Goal: Information Seeking & Learning: Find specific page/section

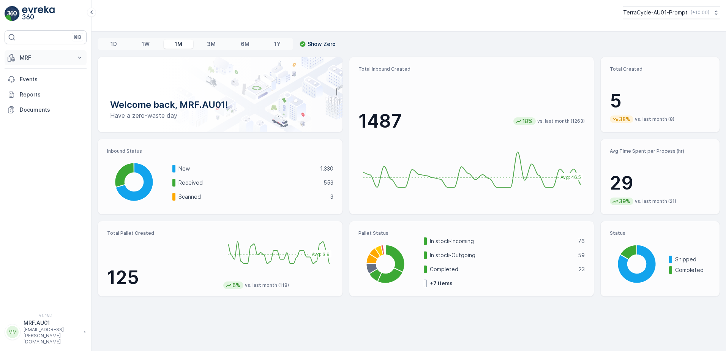
click at [79, 59] on icon at bounding box center [80, 58] width 8 height 8
click at [37, 135] on p "Materials" at bounding box center [30, 135] width 23 height 8
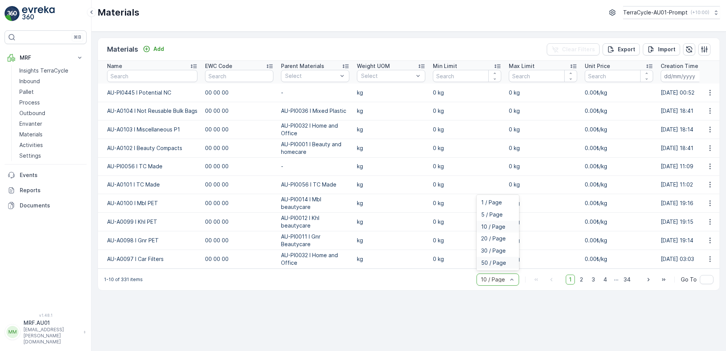
click at [503, 266] on span "50 / Page" at bounding box center [493, 263] width 25 height 6
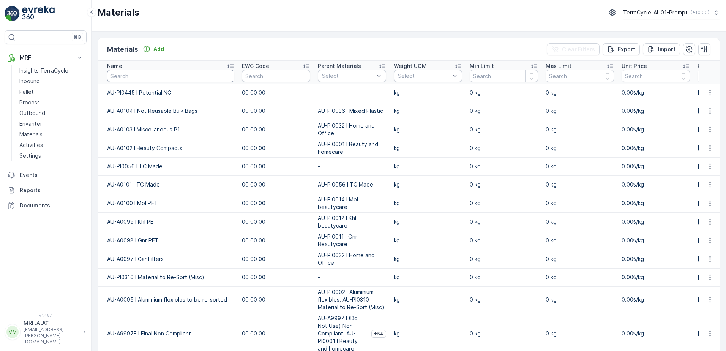
click at [170, 76] on input "text" at bounding box center [170, 76] width 127 height 12
type input "pi0036"
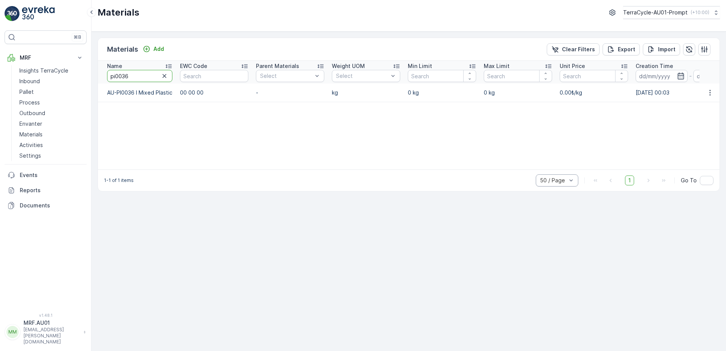
click at [170, 76] on input "pi0036" at bounding box center [139, 76] width 65 height 12
click at [30, 90] on p "Pallet" at bounding box center [26, 92] width 14 height 8
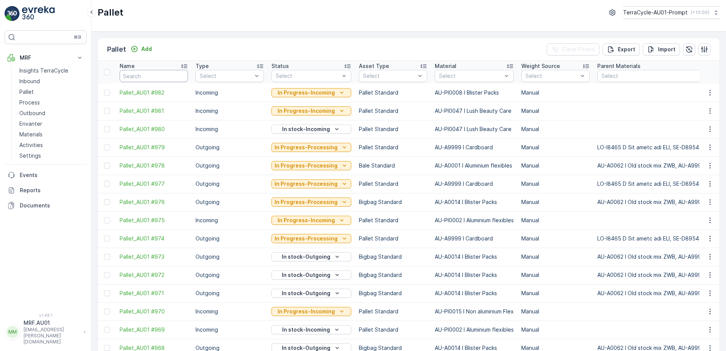
click at [152, 79] on input "text" at bounding box center [154, 76] width 68 height 12
type input "914"
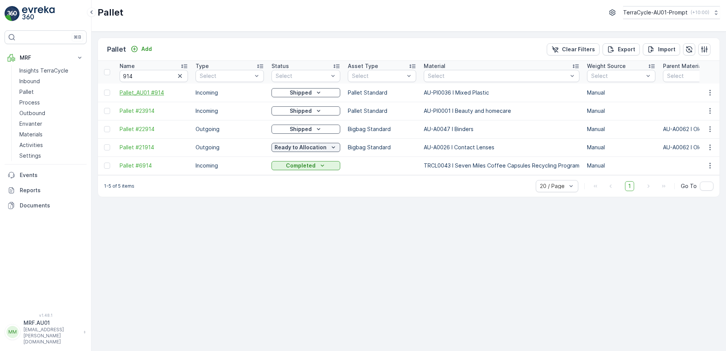
click at [159, 95] on span "Pallet_AU01 #914" at bounding box center [154, 93] width 68 height 8
click at [138, 72] on input "914" at bounding box center [154, 76] width 68 height 12
type input "9"
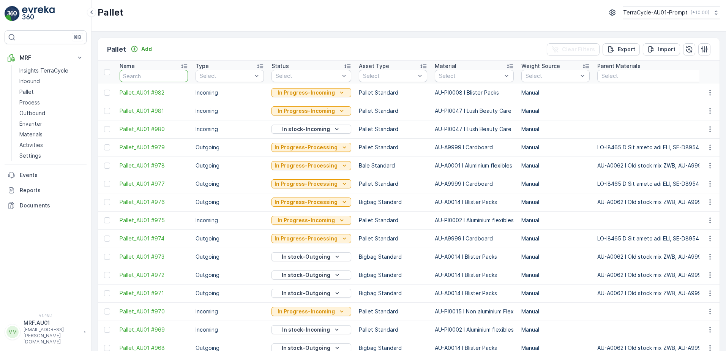
click at [137, 79] on input "text" at bounding box center [154, 76] width 68 height 12
type input "23946"
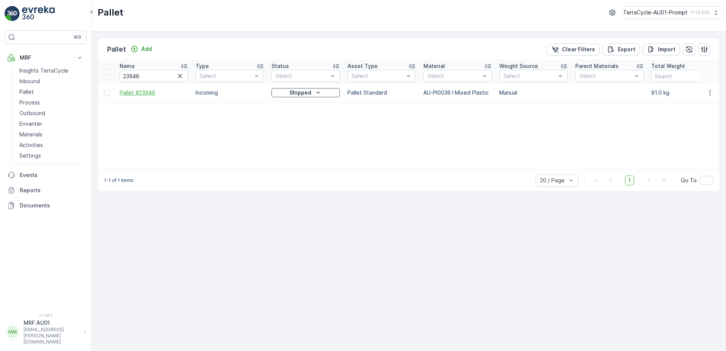
click at [150, 92] on span "Pallet #23946" at bounding box center [154, 93] width 68 height 8
drag, startPoint x: 148, startPoint y: 74, endPoint x: 123, endPoint y: 60, distance: 28.9
click at [122, 61] on th "Name 23946" at bounding box center [154, 72] width 76 height 23
type input "22351"
click at [148, 91] on span "Pallet #22351" at bounding box center [154, 93] width 68 height 8
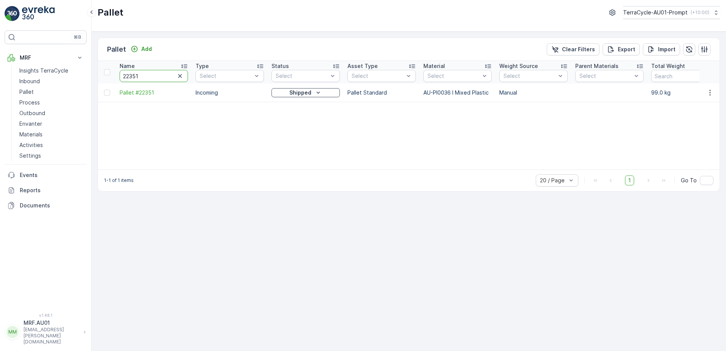
drag, startPoint x: 141, startPoint y: 78, endPoint x: 115, endPoint y: 76, distance: 25.9
type input "23258"
click at [136, 91] on span "Pallet #23258" at bounding box center [154, 93] width 68 height 8
click at [149, 76] on input "23258" at bounding box center [154, 76] width 68 height 12
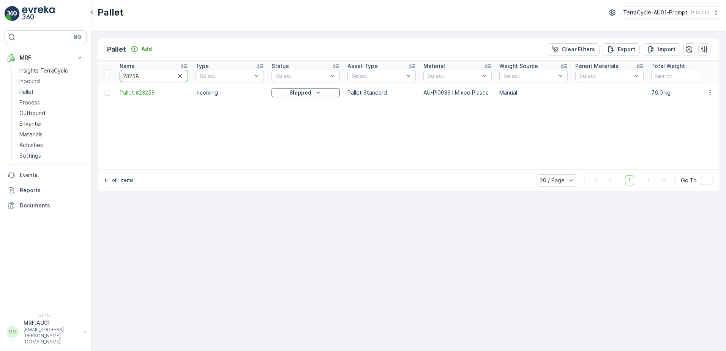
drag, startPoint x: 150, startPoint y: 75, endPoint x: 117, endPoint y: 74, distance: 33.0
click at [117, 74] on th "Name 23258" at bounding box center [154, 72] width 76 height 23
type input "22525"
click at [145, 91] on span "Pallet #22525" at bounding box center [154, 93] width 68 height 8
drag, startPoint x: 147, startPoint y: 76, endPoint x: 113, endPoint y: 72, distance: 34.7
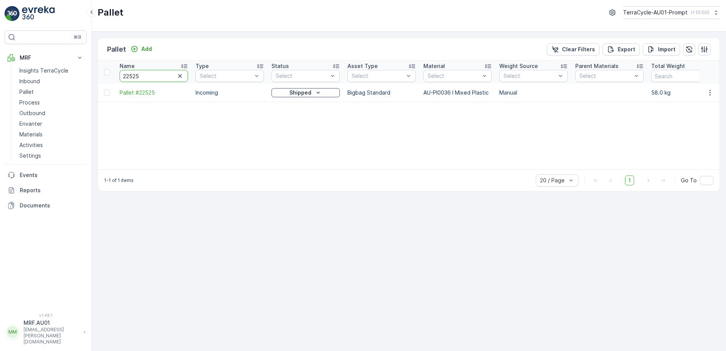
type input "22631"
click at [149, 94] on span "Pallet #22631" at bounding box center [154, 93] width 68 height 8
drag, startPoint x: 140, startPoint y: 76, endPoint x: 107, endPoint y: 69, distance: 33.6
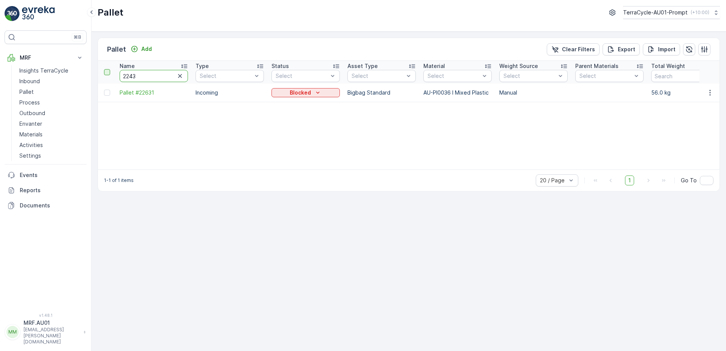
type input "22431"
click at [143, 91] on span "Pallet #22431" at bounding box center [154, 93] width 68 height 8
drag, startPoint x: 142, startPoint y: 74, endPoint x: 117, endPoint y: 75, distance: 25.4
click at [117, 75] on th "Name 22431" at bounding box center [154, 72] width 76 height 23
type input "22397"
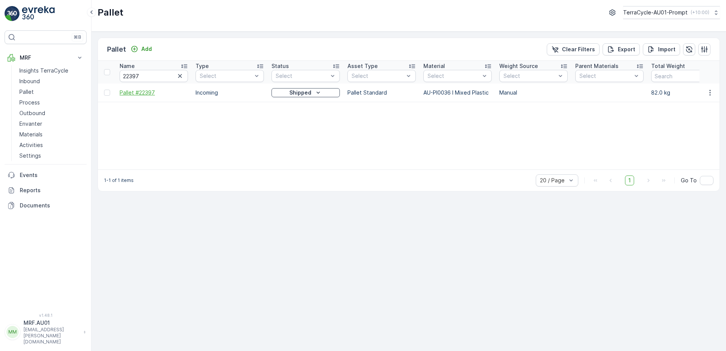
click at [151, 92] on span "Pallet #22397" at bounding box center [154, 93] width 68 height 8
drag, startPoint x: 157, startPoint y: 75, endPoint x: 76, endPoint y: 80, distance: 81.0
click at [76, 80] on div "⌘B MRF Insights TerraCycle Inbound Pallet Process Outbound Envanter Materials A…" at bounding box center [363, 175] width 726 height 351
type input "22356"
click at [163, 76] on input "22356" at bounding box center [154, 76] width 68 height 12
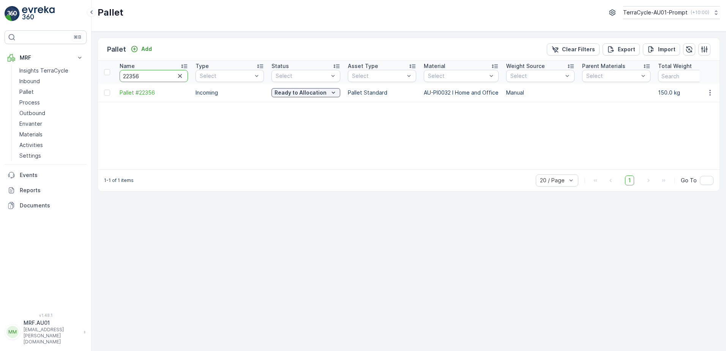
drag, startPoint x: 163, startPoint y: 76, endPoint x: 117, endPoint y: 71, distance: 46.6
click at [117, 71] on th "Name 22356" at bounding box center [154, 72] width 76 height 23
type input "22536"
click at [145, 93] on span "Pallet #22536" at bounding box center [154, 93] width 68 height 8
drag, startPoint x: 153, startPoint y: 75, endPoint x: 115, endPoint y: 75, distance: 38.0
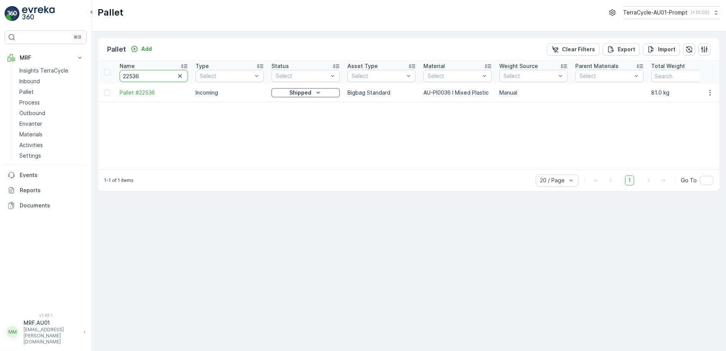
type input "64"
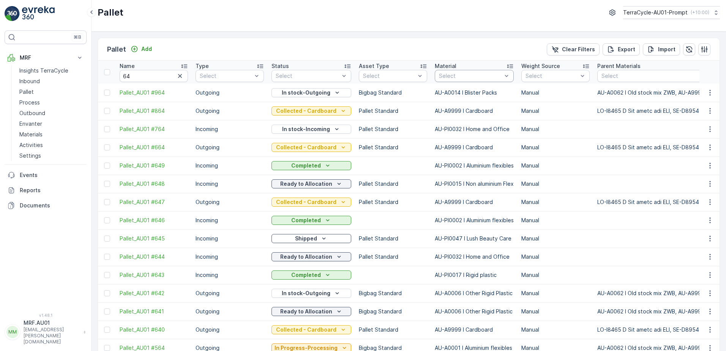
click at [476, 77] on div at bounding box center [470, 76] width 65 height 6
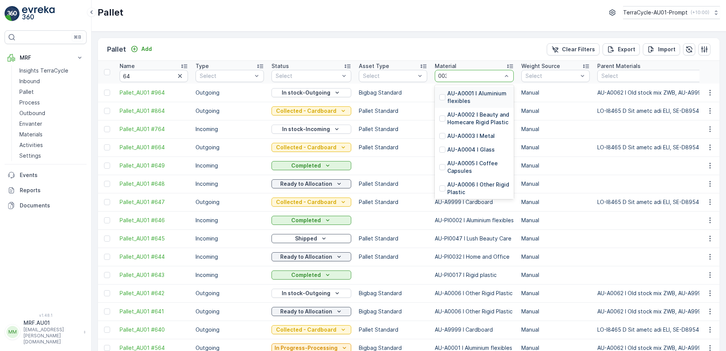
type input "0036"
click at [439, 112] on div at bounding box center [442, 111] width 6 height 6
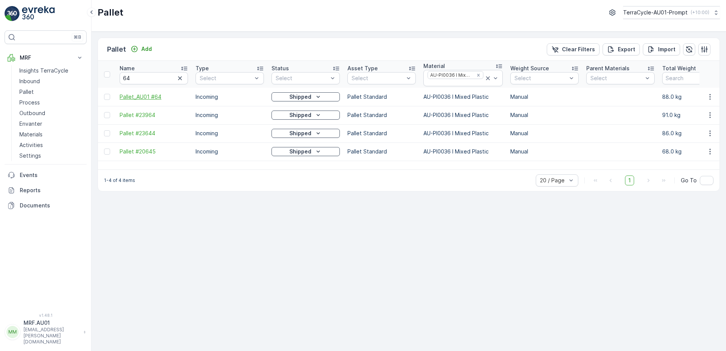
click at [146, 97] on span "Pallet_AU01 #64" at bounding box center [154, 97] width 68 height 8
drag, startPoint x: 154, startPoint y: 79, endPoint x: 114, endPoint y: 76, distance: 40.0
type input "23071"
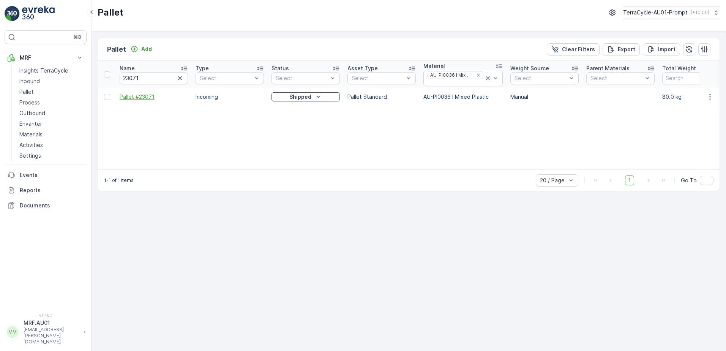
click at [128, 98] on span "Pallet #23071" at bounding box center [154, 97] width 68 height 8
drag, startPoint x: 148, startPoint y: 77, endPoint x: 113, endPoint y: 75, distance: 35.4
type input "24194"
click at [152, 98] on span "Pallet #24194" at bounding box center [154, 97] width 68 height 8
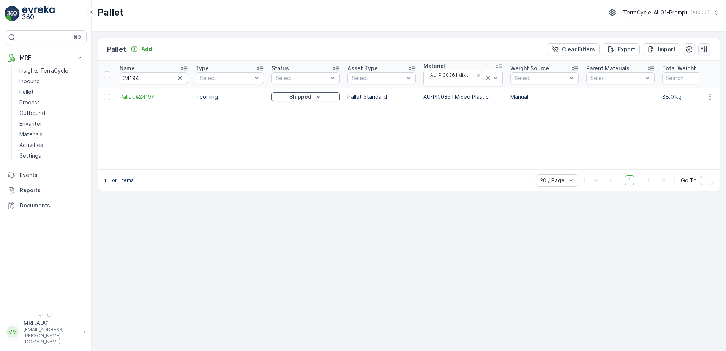
click at [704, 50] on icon "button" at bounding box center [704, 50] width 8 height 8
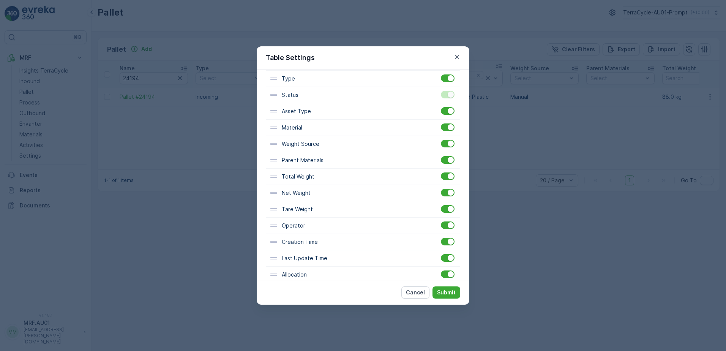
scroll to position [114, 0]
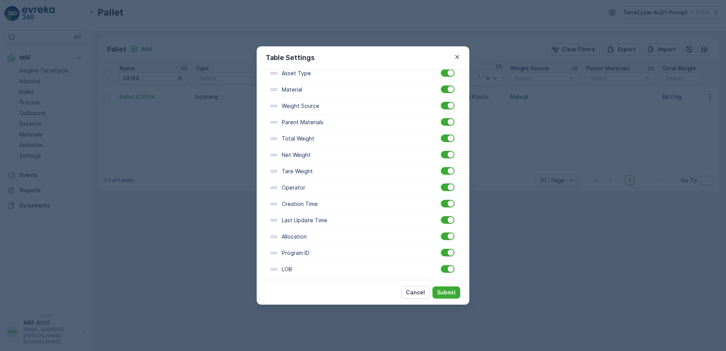
click at [274, 221] on icon at bounding box center [273, 220] width 8 height 8
click at [304, 224] on p "Last Update Time" at bounding box center [305, 220] width 46 height 8
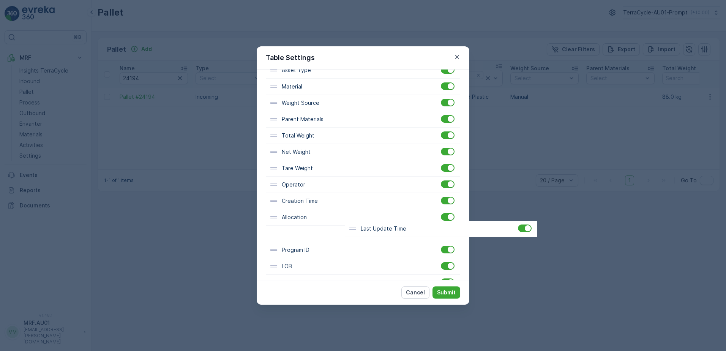
scroll to position [118, 0]
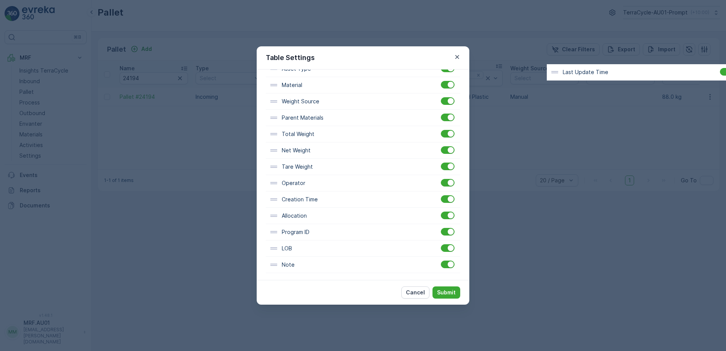
drag, startPoint x: 276, startPoint y: 223, endPoint x: 561, endPoint y: 75, distance: 320.3
click at [561, 75] on div "Table Settings Filter Settings Show Filter Column Settings Name Type Status Ass…" at bounding box center [363, 175] width 726 height 351
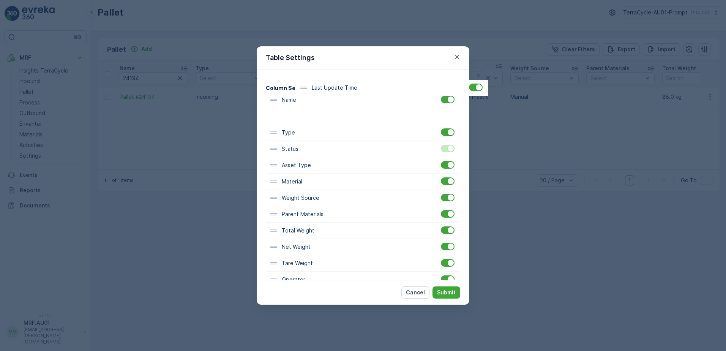
scroll to position [0, 0]
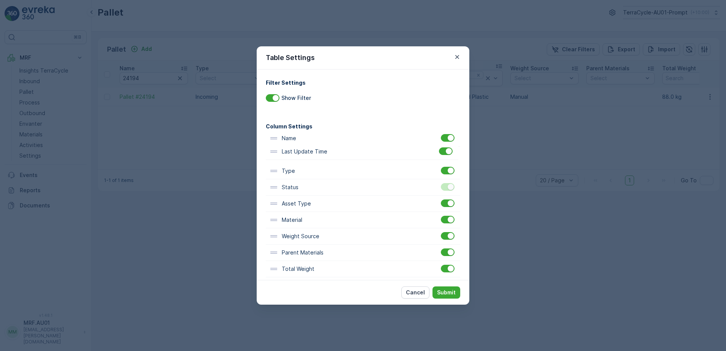
drag, startPoint x: 287, startPoint y: 220, endPoint x: 287, endPoint y: 153, distance: 67.2
click at [287, 153] on div "Name Type Status Asset Type Material Weight Source Parent Materials Total Weigh…" at bounding box center [363, 268] width 194 height 277
click at [451, 295] on p "Submit" at bounding box center [446, 292] width 19 height 8
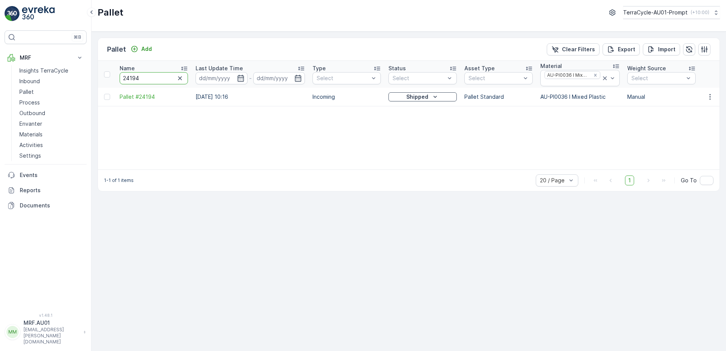
drag, startPoint x: 159, startPoint y: 78, endPoint x: 115, endPoint y: 79, distance: 44.8
type input "494"
drag, startPoint x: 138, startPoint y: 78, endPoint x: 116, endPoint y: 75, distance: 21.8
click at [117, 75] on th "Name 494" at bounding box center [154, 74] width 76 height 27
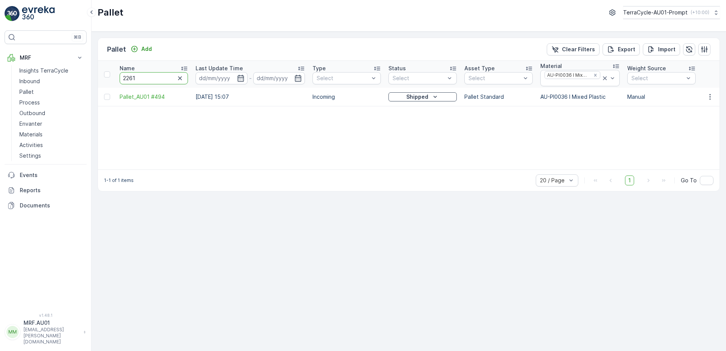
type input "22616"
click at [117, 79] on th "Name 22616" at bounding box center [154, 74] width 76 height 27
paste input "127"
type input "22127"
drag, startPoint x: 155, startPoint y: 80, endPoint x: 114, endPoint y: 83, distance: 41.5
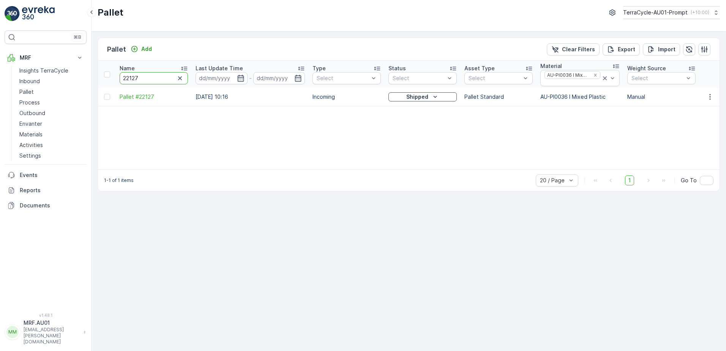
paste input "4113"
type input "24113"
drag, startPoint x: 148, startPoint y: 78, endPoint x: 102, endPoint y: 72, distance: 46.2
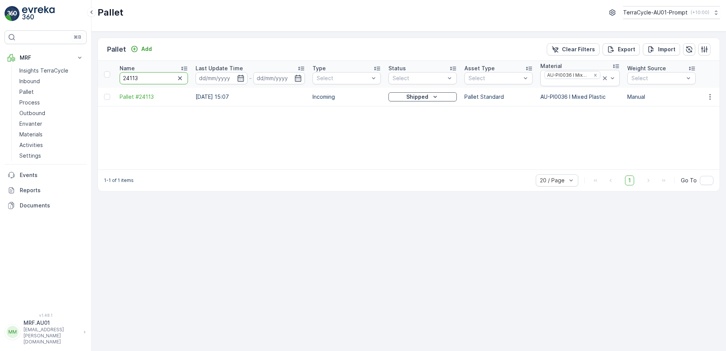
paste input "2311"
type input "22311"
drag, startPoint x: 139, startPoint y: 79, endPoint x: 108, endPoint y: 77, distance: 30.8
type input "68"
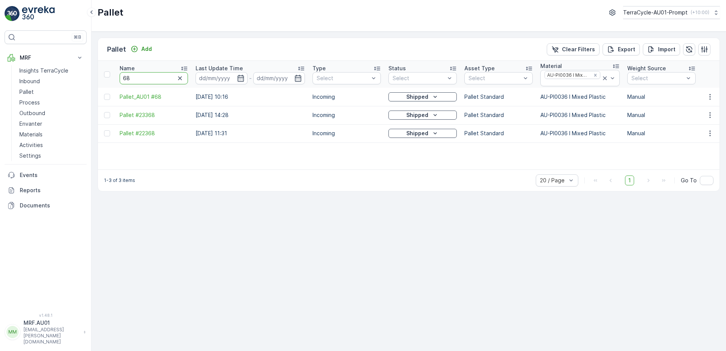
drag, startPoint x: 130, startPoint y: 81, endPoint x: 117, endPoint y: 79, distance: 13.1
click at [117, 79] on th "Name 68" at bounding box center [154, 74] width 76 height 27
type input "22610"
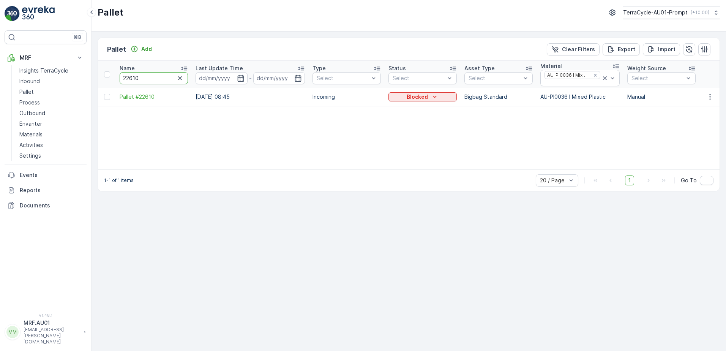
drag, startPoint x: 145, startPoint y: 78, endPoint x: 120, endPoint y: 78, distance: 24.3
click at [120, 78] on input "22610" at bounding box center [154, 78] width 68 height 12
type input "23721"
drag, startPoint x: 143, startPoint y: 80, endPoint x: 112, endPoint y: 74, distance: 30.9
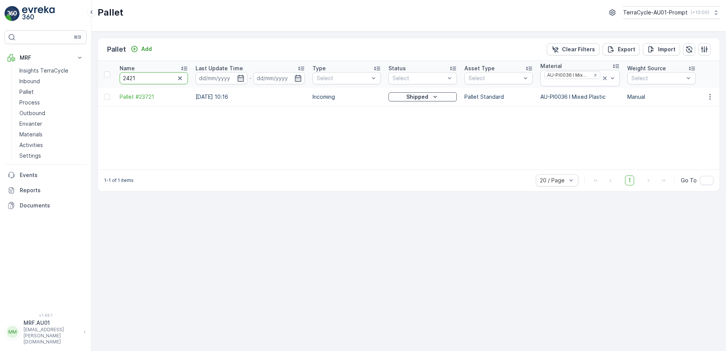
type input "24211"
drag, startPoint x: 153, startPoint y: 79, endPoint x: 120, endPoint y: 79, distance: 33.0
click at [120, 79] on input "24211" at bounding box center [154, 78] width 68 height 12
type input "23045"
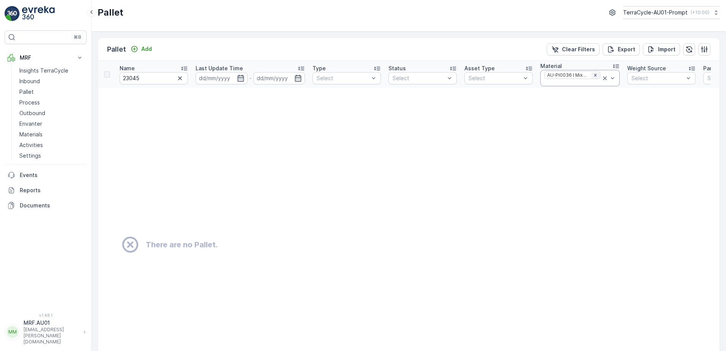
click at [594, 75] on icon "Remove AU-PI0036 I Mixed Plastic" at bounding box center [595, 75] width 3 height 3
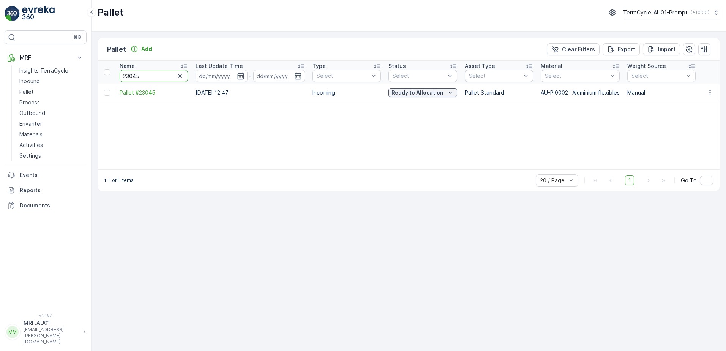
drag, startPoint x: 150, startPoint y: 76, endPoint x: 118, endPoint y: 74, distance: 31.5
click at [118, 74] on th "Name 23045" at bounding box center [154, 72] width 76 height 23
paste input "4039"
type input "24039"
drag, startPoint x: 126, startPoint y: 76, endPoint x: 110, endPoint y: 75, distance: 15.6
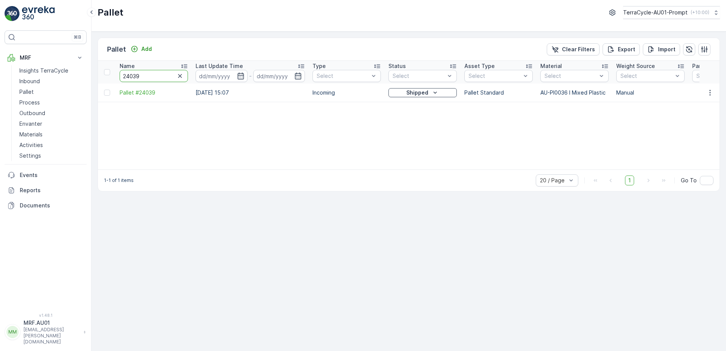
type input "22348"
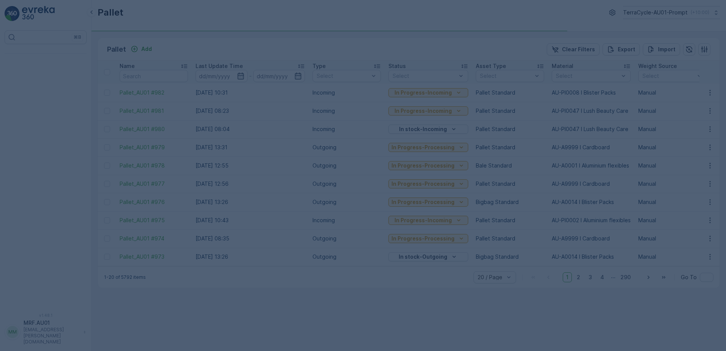
type input "22348"
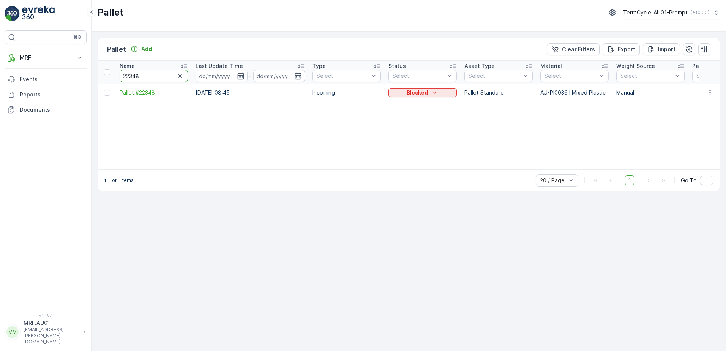
drag, startPoint x: 143, startPoint y: 77, endPoint x: 101, endPoint y: 75, distance: 42.2
type input "23052"
drag, startPoint x: 145, startPoint y: 78, endPoint x: 112, endPoint y: 71, distance: 33.8
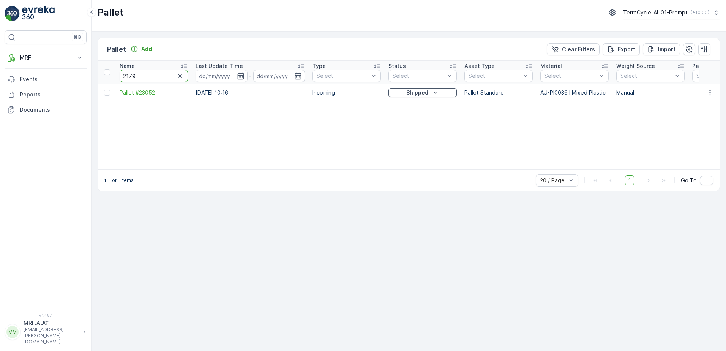
type input "21791"
drag, startPoint x: 147, startPoint y: 81, endPoint x: 117, endPoint y: 77, distance: 30.6
click at [117, 77] on th "Name 21791" at bounding box center [154, 72] width 76 height 23
drag, startPoint x: 143, startPoint y: 80, endPoint x: 118, endPoint y: 75, distance: 25.9
click at [118, 75] on th "Name 21791" at bounding box center [154, 72] width 76 height 23
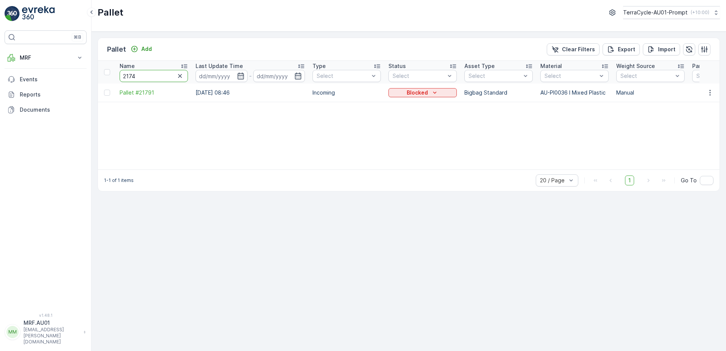
type input "21741"
drag, startPoint x: 151, startPoint y: 77, endPoint x: 117, endPoint y: 75, distance: 34.2
click at [117, 75] on th "Name 21741" at bounding box center [154, 72] width 76 height 23
type input "24091"
drag, startPoint x: 148, startPoint y: 75, endPoint x: 118, endPoint y: 74, distance: 30.0
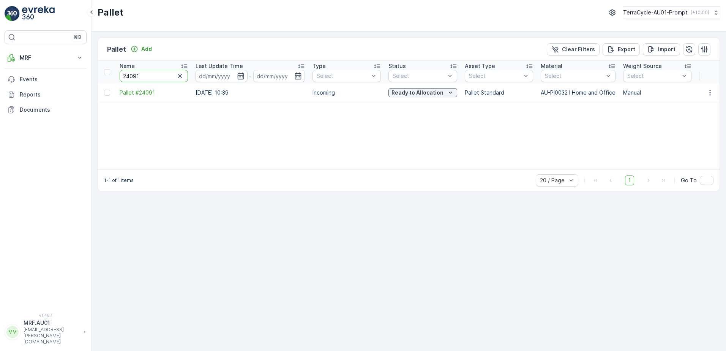
click at [118, 74] on th "Name 24091" at bounding box center [154, 72] width 76 height 23
type input "600"
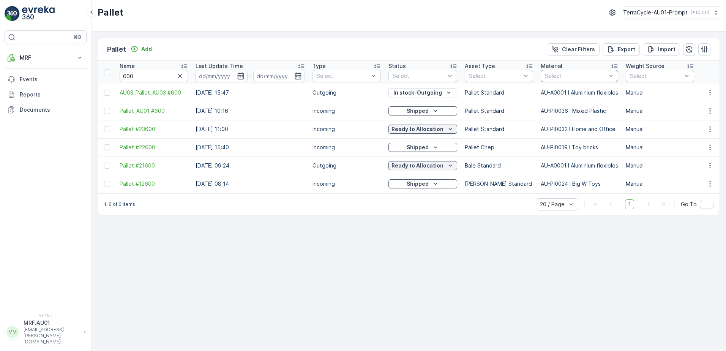
click at [566, 74] on div at bounding box center [575, 76] width 63 height 6
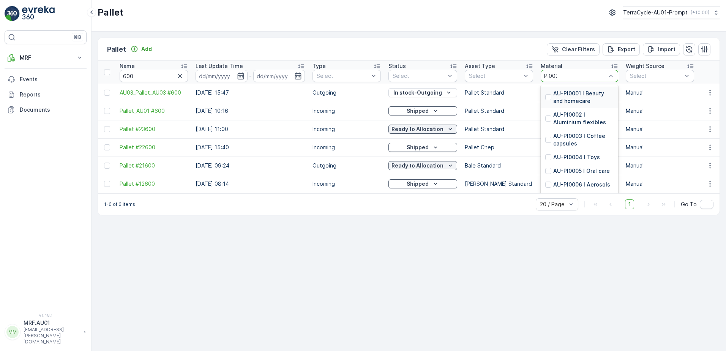
type input "PI0036"
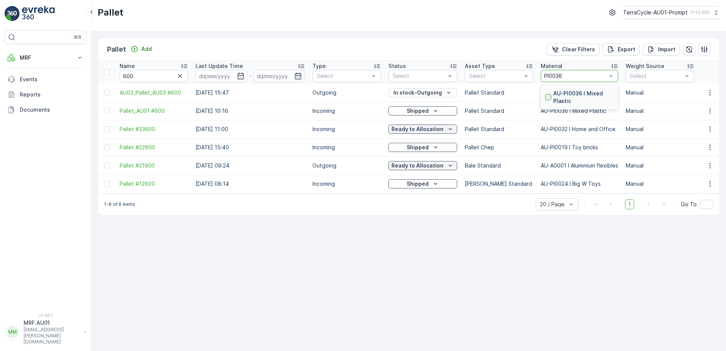
click at [550, 96] on div at bounding box center [548, 97] width 6 height 6
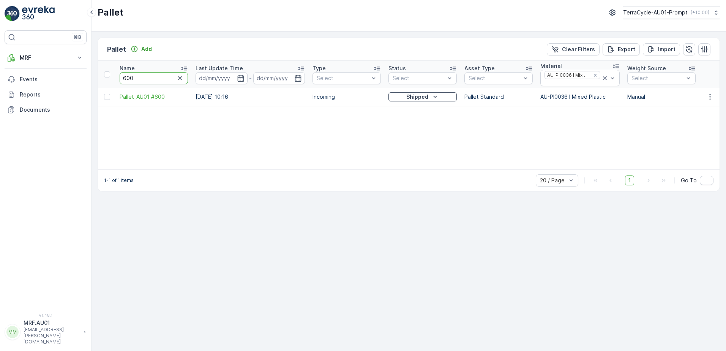
drag, startPoint x: 146, startPoint y: 78, endPoint x: 115, endPoint y: 78, distance: 31.5
type input "23040"
drag, startPoint x: 148, startPoint y: 79, endPoint x: 110, endPoint y: 81, distance: 37.6
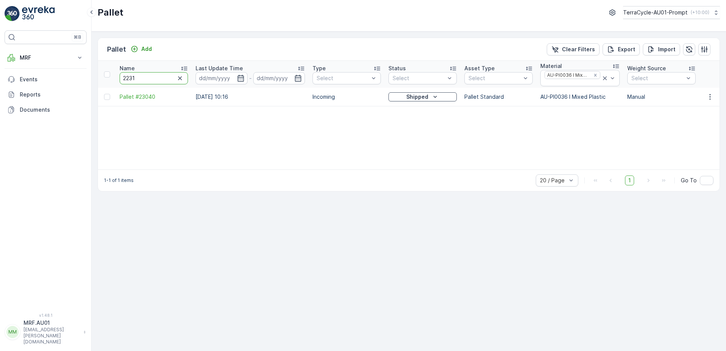
type input "22317"
click at [595, 76] on icon "Remove AU-PI0036 I Mixed Plastic" at bounding box center [594, 74] width 5 height 5
drag, startPoint x: 153, startPoint y: 77, endPoint x: 111, endPoint y: 72, distance: 42.0
type input "22113"
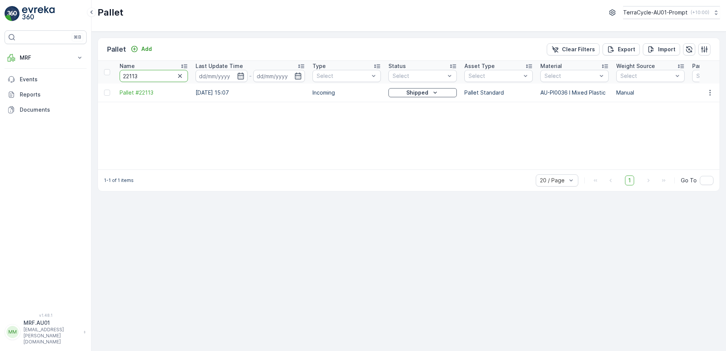
drag, startPoint x: 121, startPoint y: 81, endPoint x: 102, endPoint y: 82, distance: 19.0
type input "22332"
drag, startPoint x: 148, startPoint y: 79, endPoint x: 100, endPoint y: 77, distance: 47.5
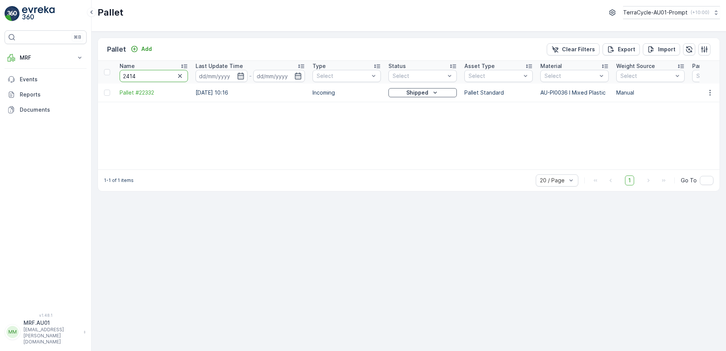
type input "24149"
drag, startPoint x: 144, startPoint y: 77, endPoint x: 110, endPoint y: 74, distance: 33.9
type input "22955"
drag, startPoint x: 152, startPoint y: 74, endPoint x: 100, endPoint y: 73, distance: 51.6
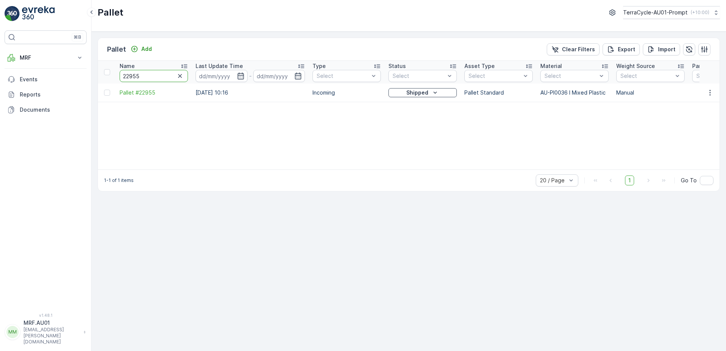
type input "2"
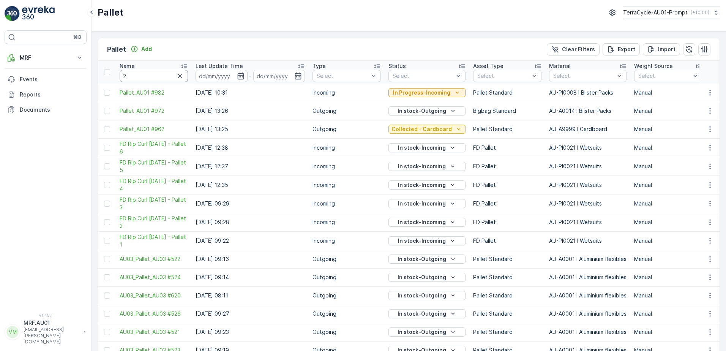
click at [136, 76] on input "2" at bounding box center [154, 76] width 68 height 12
type input "23882"
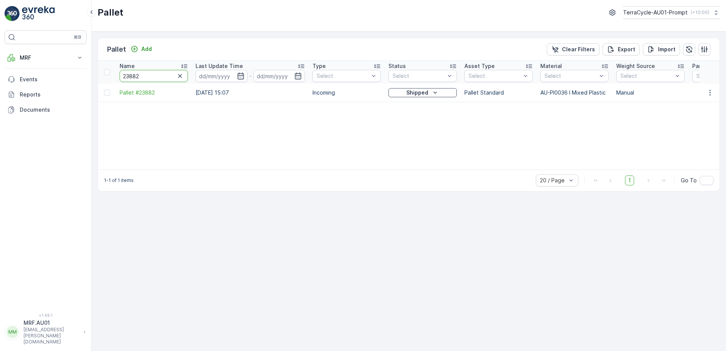
type input "84"
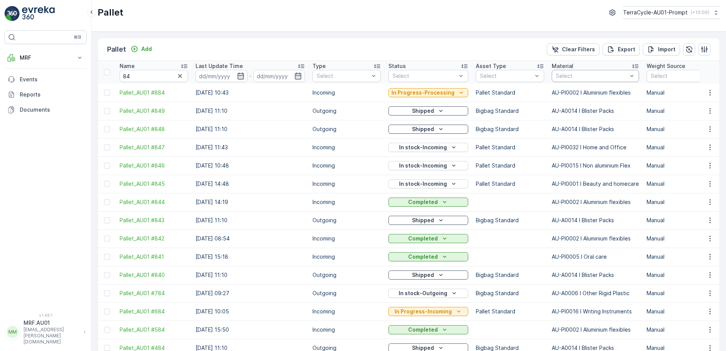
click at [575, 76] on div at bounding box center [591, 76] width 73 height 6
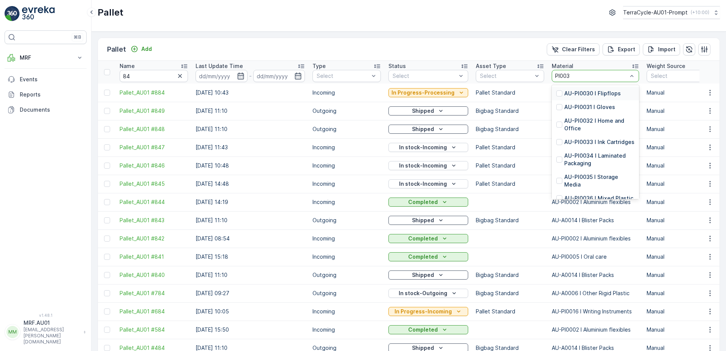
type input "PI0036"
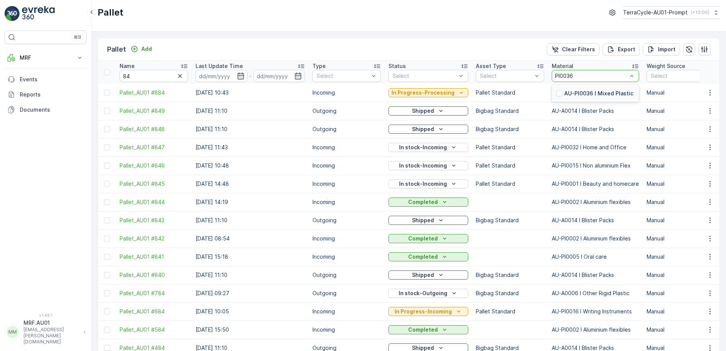
click at [556, 93] on div at bounding box center [559, 93] width 6 height 6
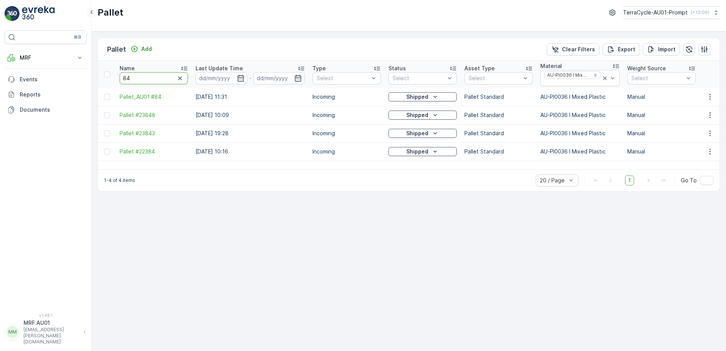
drag, startPoint x: 133, startPoint y: 78, endPoint x: 121, endPoint y: 75, distance: 11.8
click at [121, 75] on input "84" at bounding box center [154, 78] width 68 height 12
type input "23242"
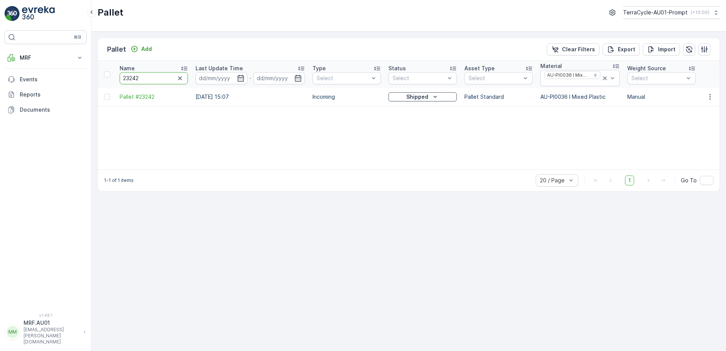
drag, startPoint x: 144, startPoint y: 80, endPoint x: 114, endPoint y: 79, distance: 30.4
type input "98"
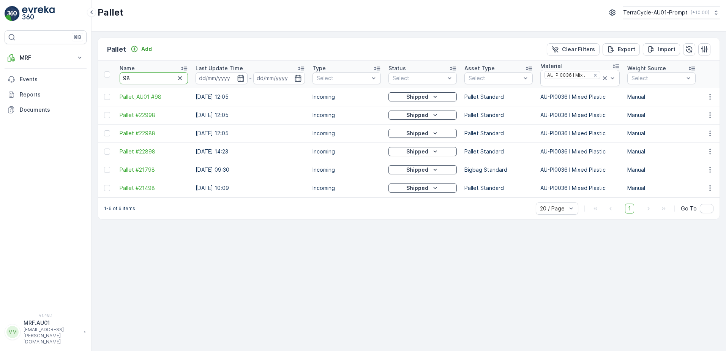
drag, startPoint x: 137, startPoint y: 78, endPoint x: 112, endPoint y: 79, distance: 25.1
type input "23519"
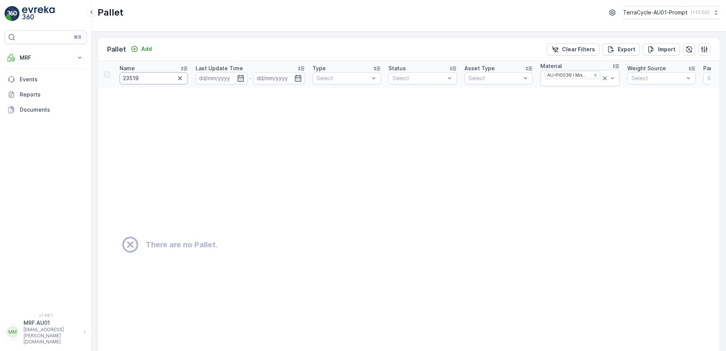
click at [152, 79] on input "23519" at bounding box center [154, 78] width 68 height 12
type input "23516"
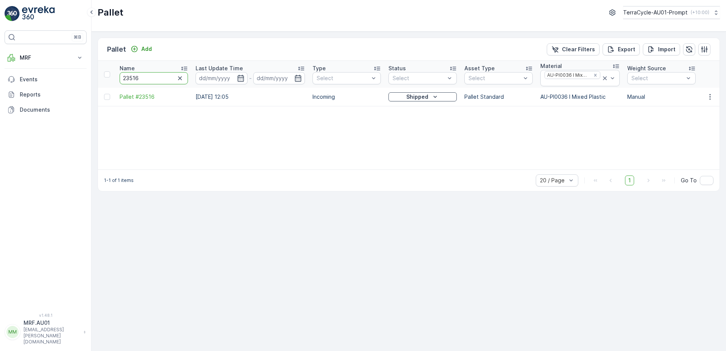
drag, startPoint x: 139, startPoint y: 77, endPoint x: 113, endPoint y: 82, distance: 26.1
type input "22781"
type input "23230"
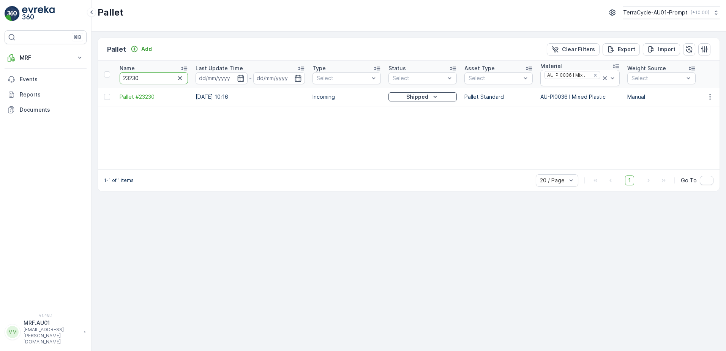
drag, startPoint x: 145, startPoint y: 79, endPoint x: 104, endPoint y: 84, distance: 41.2
type input "22384"
drag, startPoint x: 141, startPoint y: 78, endPoint x: 113, endPoint y: 79, distance: 27.7
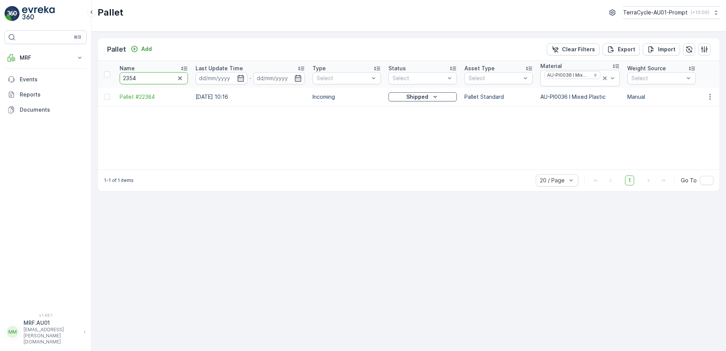
type input "23548"
drag, startPoint x: 148, startPoint y: 78, endPoint x: 117, endPoint y: 76, distance: 31.2
click at [117, 76] on th "Name 23548" at bounding box center [154, 74] width 76 height 27
click at [161, 83] on input "23548" at bounding box center [154, 78] width 68 height 12
drag, startPoint x: 158, startPoint y: 79, endPoint x: 117, endPoint y: 82, distance: 41.1
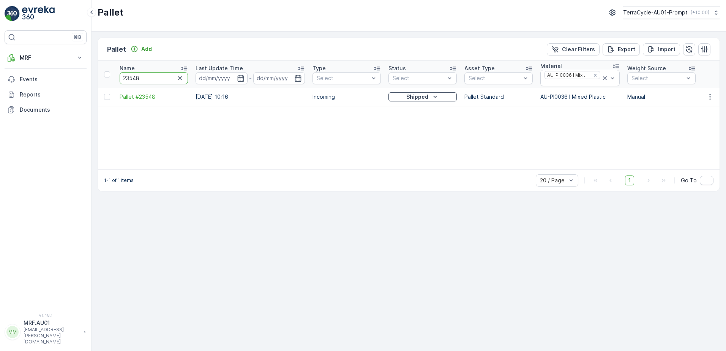
click at [117, 82] on th "Name 23548" at bounding box center [154, 74] width 76 height 27
paste input "soft palstics 10"
type input "soft palstics 10"
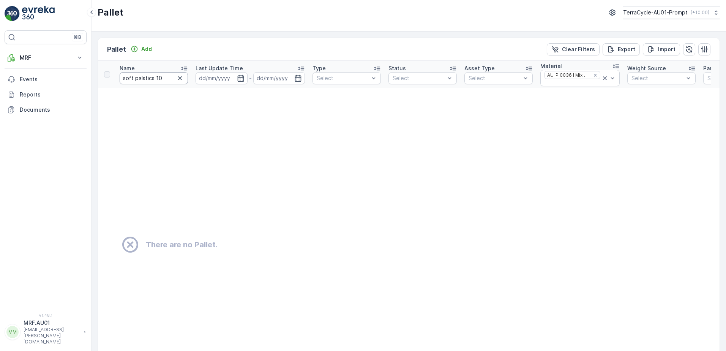
click at [167, 79] on input "soft palstics 10" at bounding box center [154, 78] width 68 height 12
click at [595, 76] on icon "Remove AU-PI0036 I Mixed Plastic" at bounding box center [594, 74] width 5 height 5
drag, startPoint x: 168, startPoint y: 77, endPoint x: 112, endPoint y: 82, distance: 56.8
type input "24190"
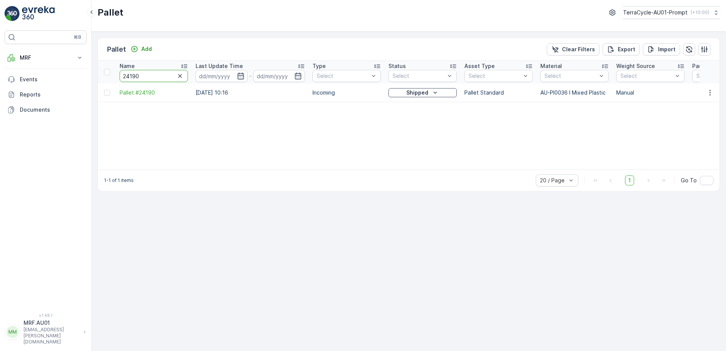
drag, startPoint x: 128, startPoint y: 75, endPoint x: 111, endPoint y: 73, distance: 16.4
type input "750"
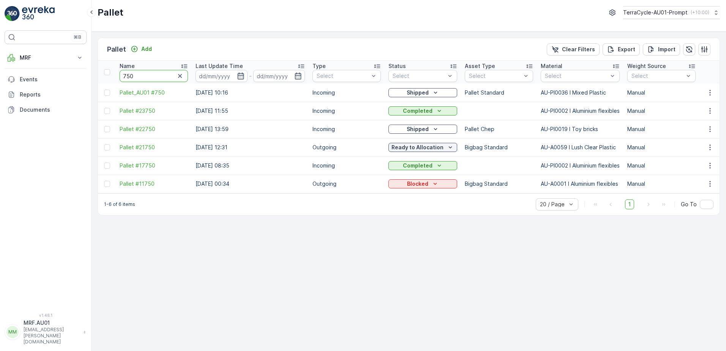
drag, startPoint x: 120, startPoint y: 76, endPoint x: 114, endPoint y: 71, distance: 7.8
paste input "22631"
type input "22631"
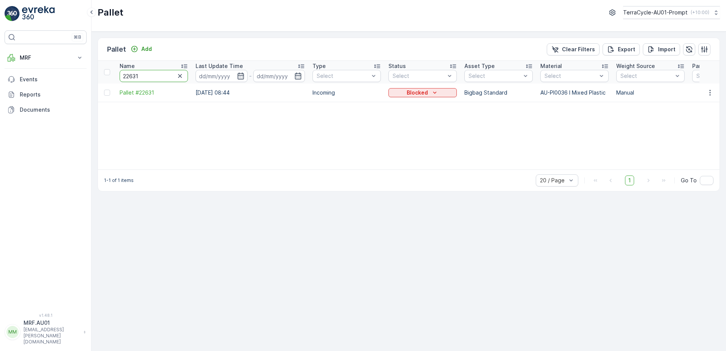
drag, startPoint x: 141, startPoint y: 74, endPoint x: 108, endPoint y: 77, distance: 33.1
paste input "16"
type input "22616"
drag, startPoint x: 145, startPoint y: 74, endPoint x: 116, endPoint y: 75, distance: 29.2
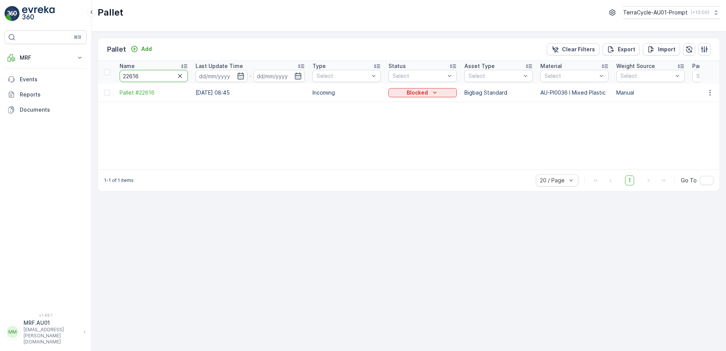
click at [116, 75] on th "Name 22616" at bounding box center [154, 72] width 76 height 23
paste input "0"
type input "22610"
drag, startPoint x: 148, startPoint y: 79, endPoint x: 110, endPoint y: 79, distance: 38.3
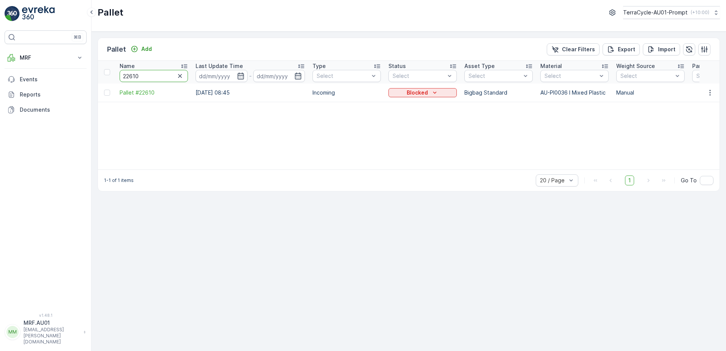
paste input "348"
type input "22348"
drag, startPoint x: 146, startPoint y: 75, endPoint x: 107, endPoint y: 74, distance: 39.1
paste input "781"
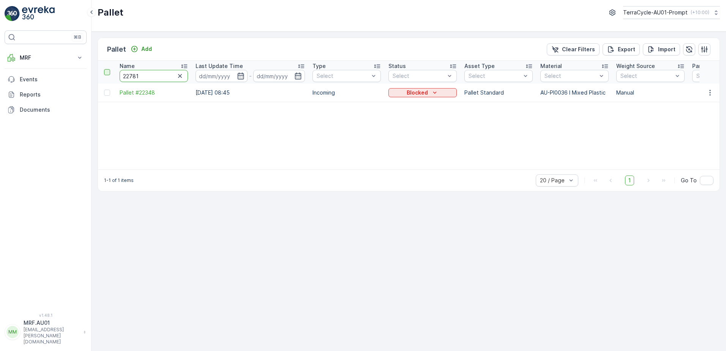
type input "22781"
drag, startPoint x: 158, startPoint y: 77, endPoint x: 121, endPoint y: 76, distance: 37.6
click at [121, 76] on input "22781" at bounding box center [154, 76] width 68 height 12
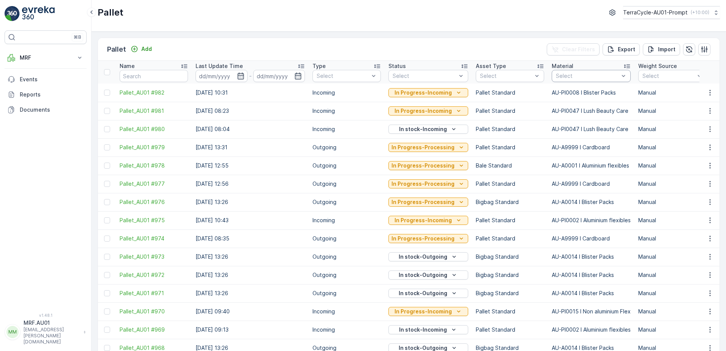
click at [607, 74] on div at bounding box center [587, 76] width 65 height 6
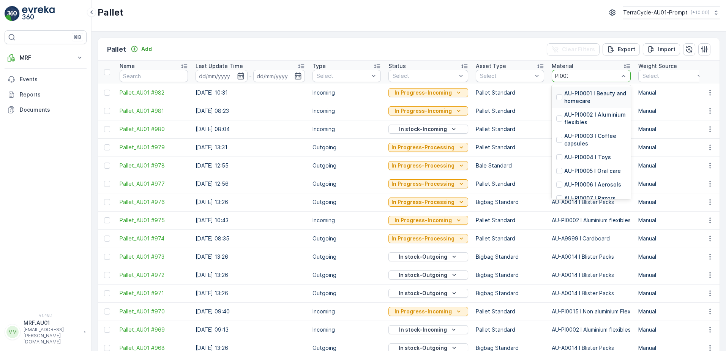
type input "PI0036"
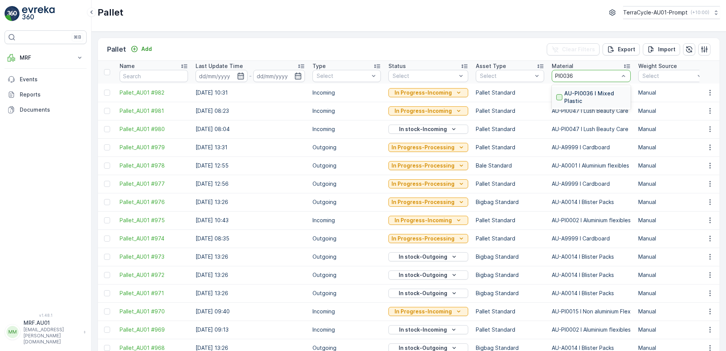
click at [557, 97] on div at bounding box center [559, 97] width 6 height 6
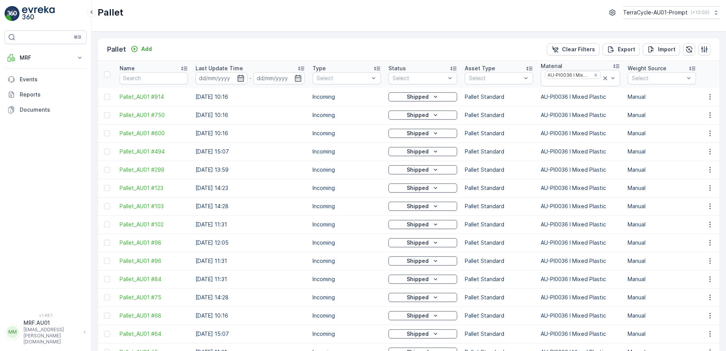
click at [241, 79] on icon "button" at bounding box center [240, 77] width 6 height 7
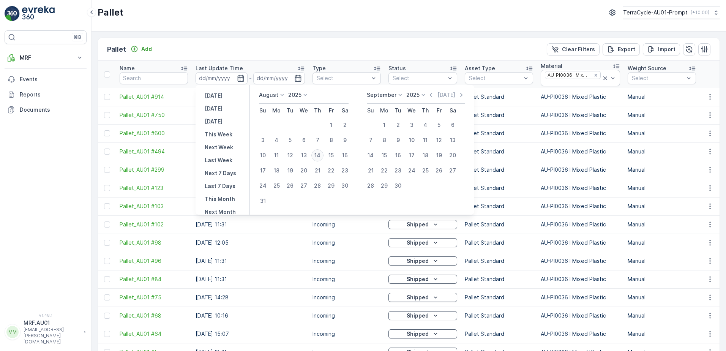
click at [317, 155] on div "14" at bounding box center [317, 155] width 12 height 12
type input "14.08.2025"
click at [319, 156] on div "14" at bounding box center [317, 155] width 12 height 12
type input "14.08.2025"
click at [281, 33] on div "Pallet Add Clear Filters Export Import Name Last Update Time 14.08.2025 - 14.08…" at bounding box center [408, 191] width 634 height 319
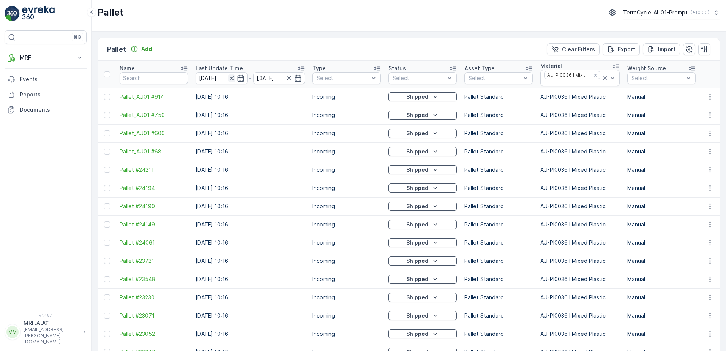
click at [232, 77] on icon "button" at bounding box center [231, 78] width 4 height 4
click at [241, 77] on icon "button" at bounding box center [241, 78] width 8 height 8
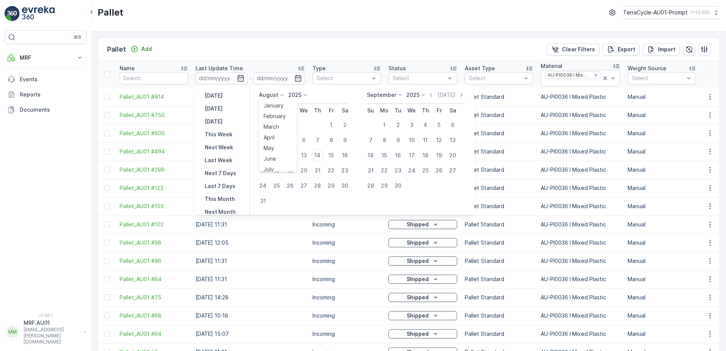
click at [281, 96] on icon at bounding box center [282, 95] width 8 height 8
click at [273, 148] on span "May" at bounding box center [268, 148] width 11 height 8
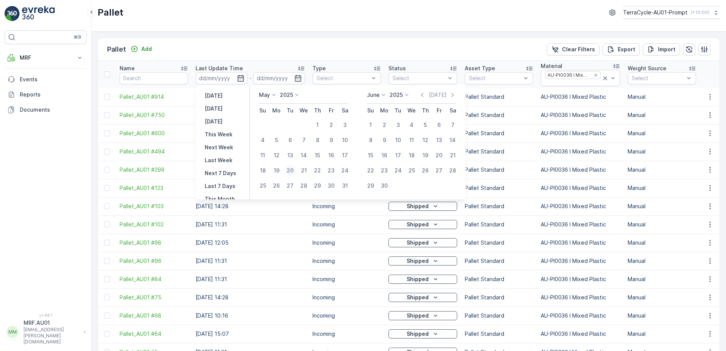
click at [291, 168] on div "20" at bounding box center [290, 170] width 12 height 12
type input "20.05.2025"
click at [318, 184] on div "29" at bounding box center [317, 186] width 12 height 12
type input "29.05.2025"
click at [290, 173] on div "20" at bounding box center [290, 170] width 12 height 12
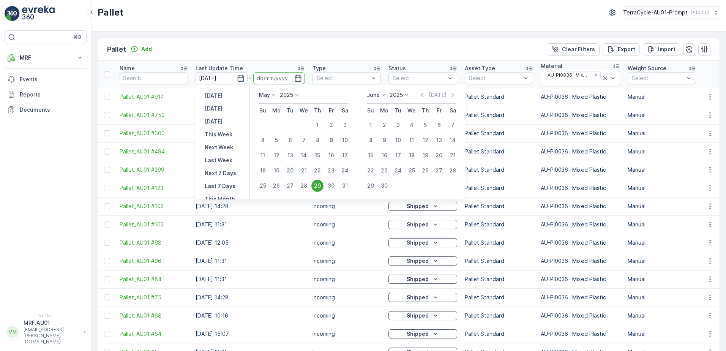
type input "20.05.2025"
click at [276, 78] on input "20.05.2025" at bounding box center [279, 78] width 52 height 12
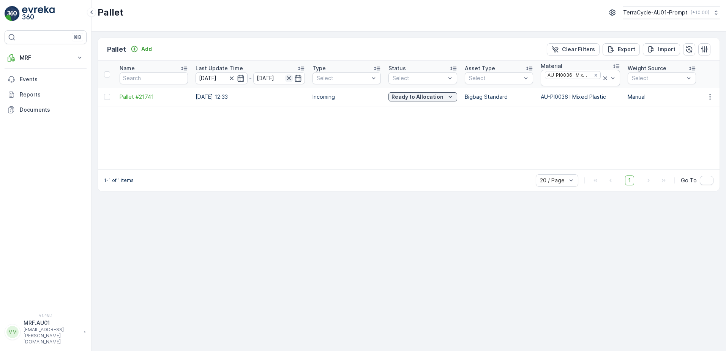
click at [289, 79] on icon "button" at bounding box center [289, 78] width 8 height 8
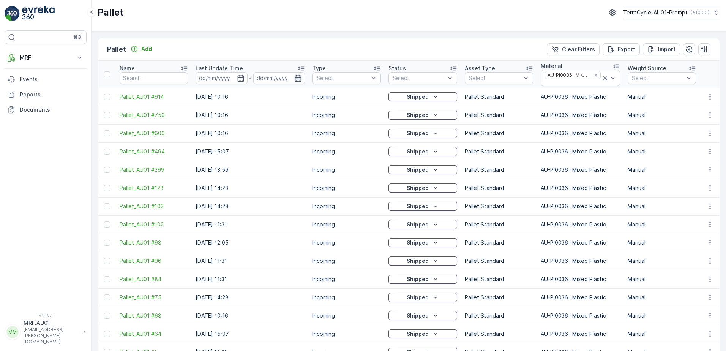
click at [299, 80] on icon "button" at bounding box center [298, 78] width 8 height 8
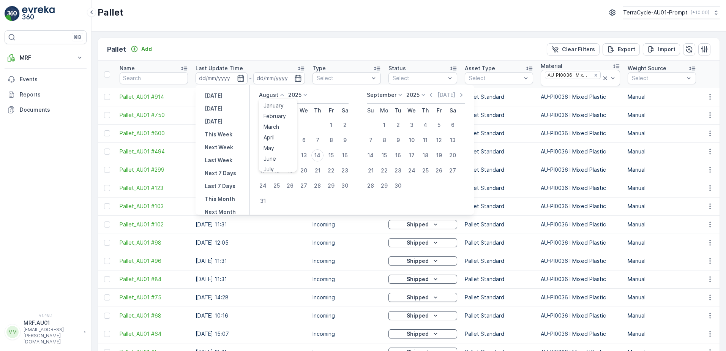
click at [279, 96] on icon at bounding box center [282, 95] width 8 height 8
click at [274, 147] on span "May" at bounding box center [268, 148] width 11 height 8
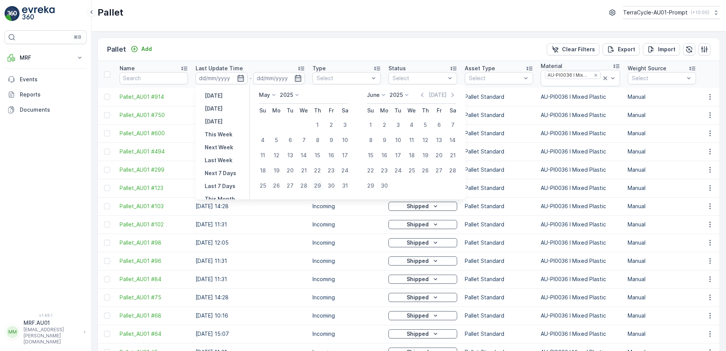
click at [318, 187] on div "29" at bounding box center [317, 186] width 12 height 12
type input "29.05.2025"
click at [318, 187] on div "29" at bounding box center [317, 186] width 12 height 12
type input "29.05.2025"
click at [311, 39] on div "Pallet Add Clear Filters Export Import" at bounding box center [408, 49] width 621 height 23
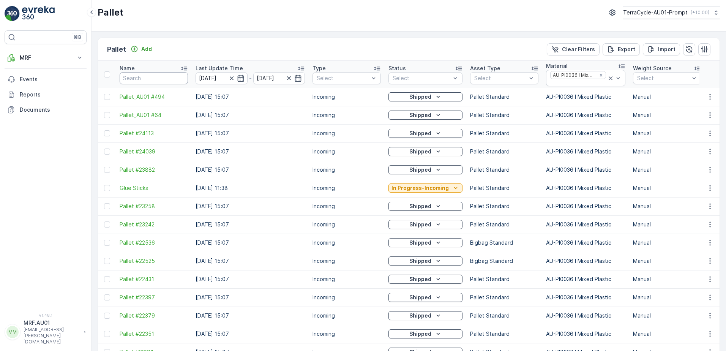
click at [149, 79] on input "text" at bounding box center [154, 78] width 68 height 12
paste input "23045"
type input "23045"
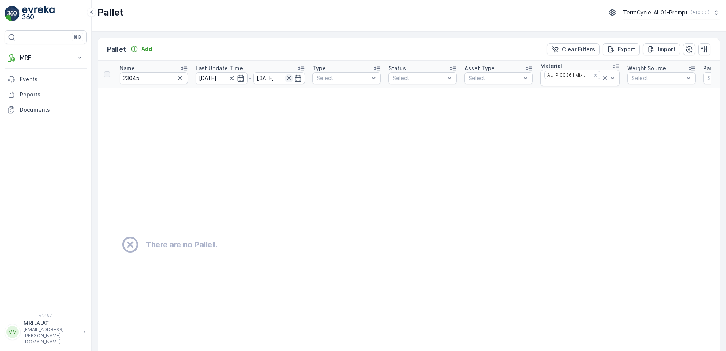
click at [290, 78] on icon "button" at bounding box center [289, 78] width 8 height 8
click at [594, 75] on icon "Remove AU-PI0036 I Mixed Plastic" at bounding box center [595, 75] width 3 height 3
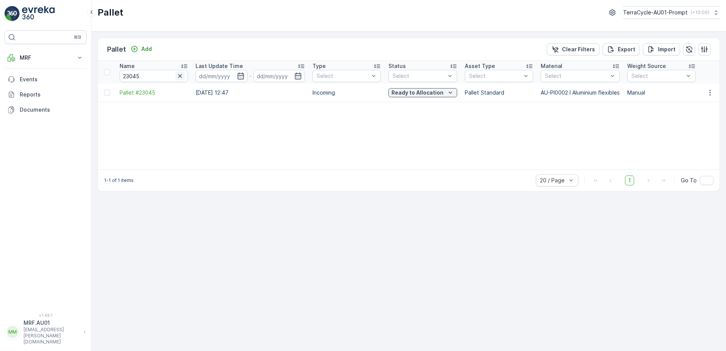
click at [180, 77] on icon "button" at bounding box center [180, 76] width 8 height 8
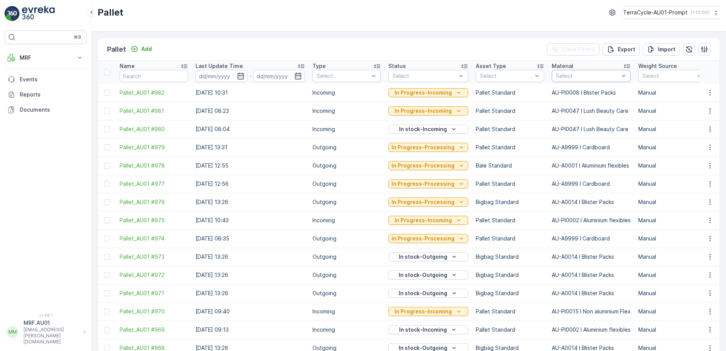
click at [575, 76] on div at bounding box center [587, 76] width 65 height 6
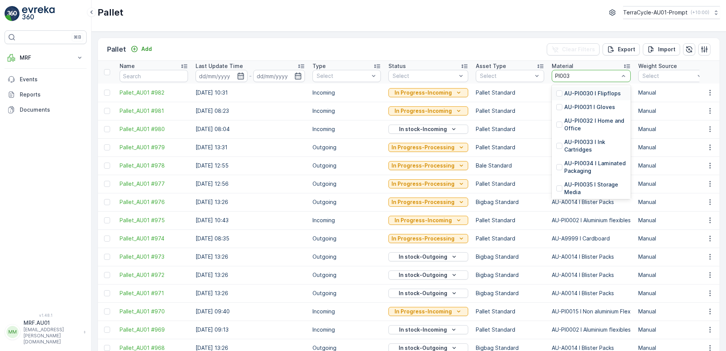
type input "PI0036"
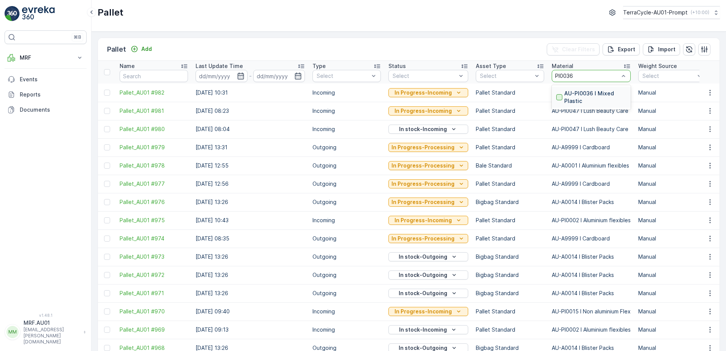
click at [558, 95] on div at bounding box center [559, 97] width 6 height 6
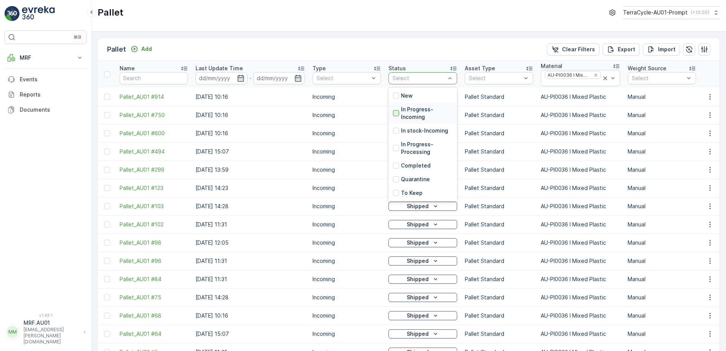
click at [396, 113] on div at bounding box center [396, 113] width 6 height 6
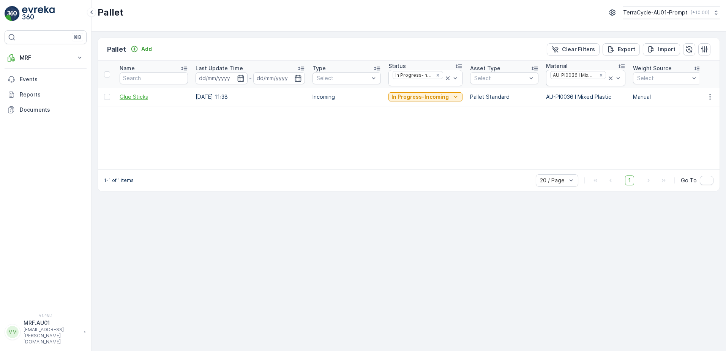
click at [130, 98] on span "Glue Sticks" at bounding box center [154, 97] width 68 height 8
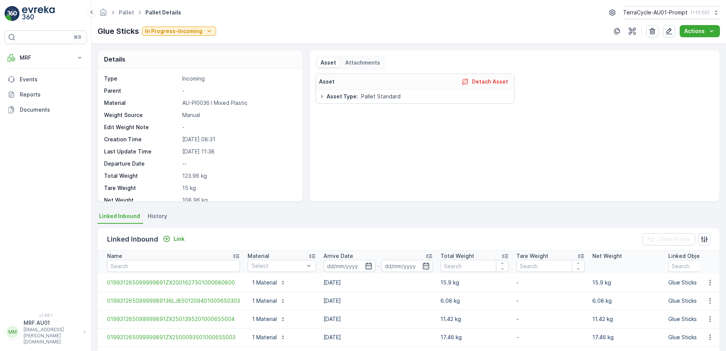
click at [373, 66] on div "Attachments" at bounding box center [362, 62] width 41 height 9
click at [327, 62] on p "Asset" at bounding box center [328, 63] width 16 height 8
